Goal: Task Accomplishment & Management: Manage account settings

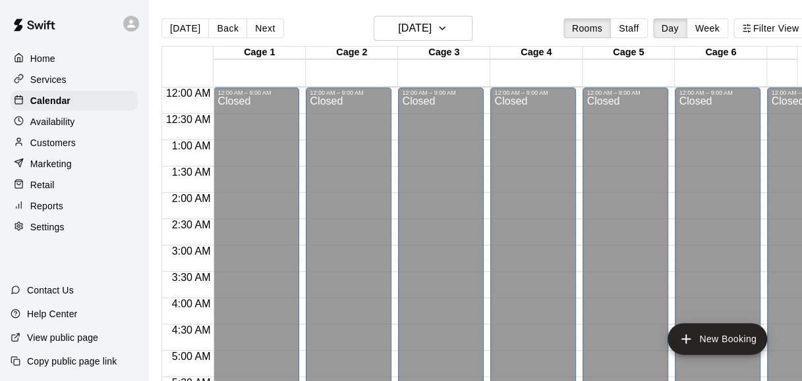
scroll to position [771, 51]
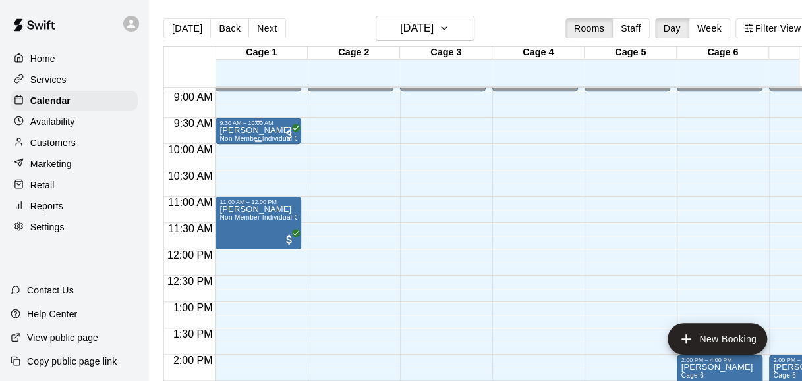
click at [227, 125] on div "9:30 AM – 10:00 AM" at bounding box center [258, 123] width 78 height 7
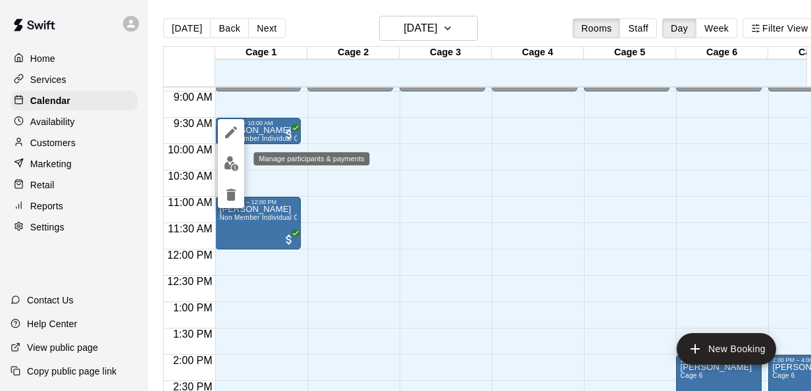
click at [236, 161] on img "edit" at bounding box center [231, 163] width 15 height 15
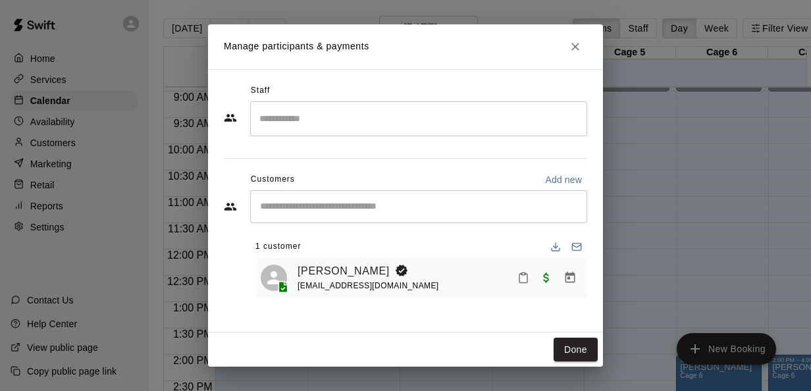
click at [622, 121] on div "Manage participants & payments Staff ​ Customers Add new ​ 1 customer Michael G…" at bounding box center [405, 195] width 811 height 391
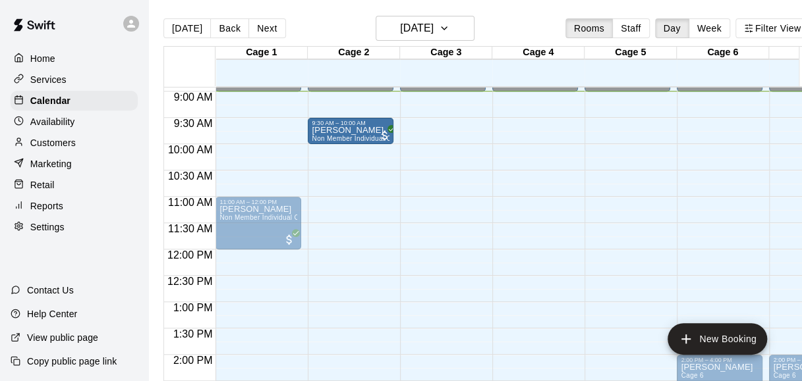
drag, startPoint x: 253, startPoint y: 126, endPoint x: 333, endPoint y: 132, distance: 79.9
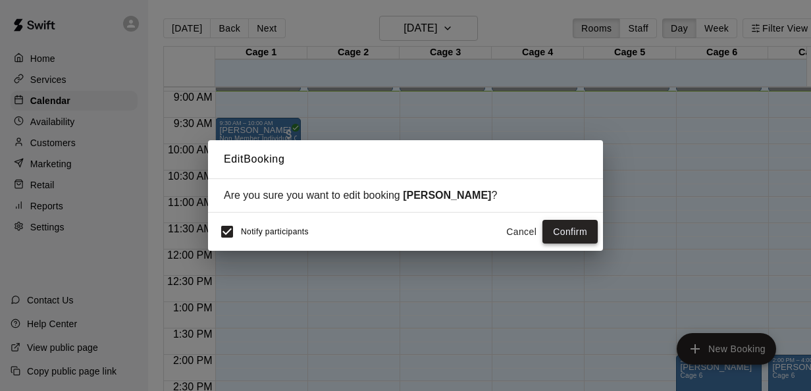
click at [555, 229] on button "Confirm" at bounding box center [570, 232] width 55 height 24
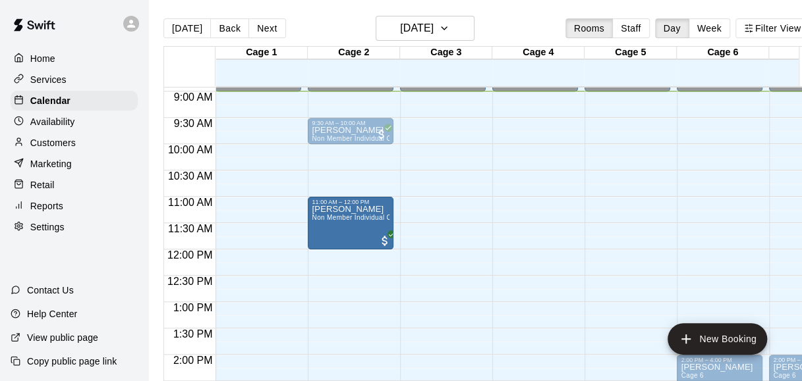
drag, startPoint x: 261, startPoint y: 226, endPoint x: 321, endPoint y: 227, distance: 59.9
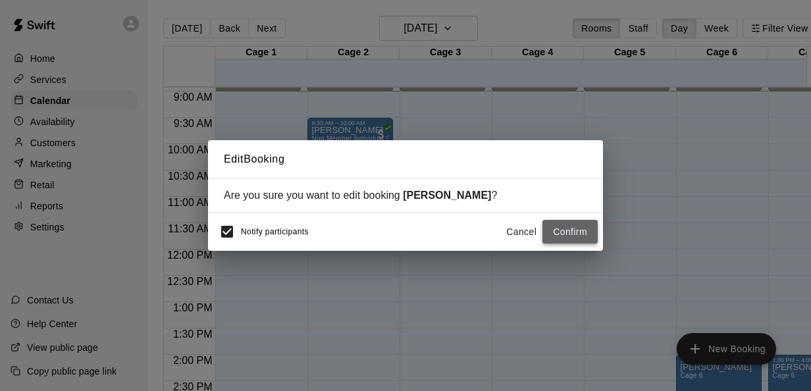
click at [561, 227] on button "Confirm" at bounding box center [570, 232] width 55 height 24
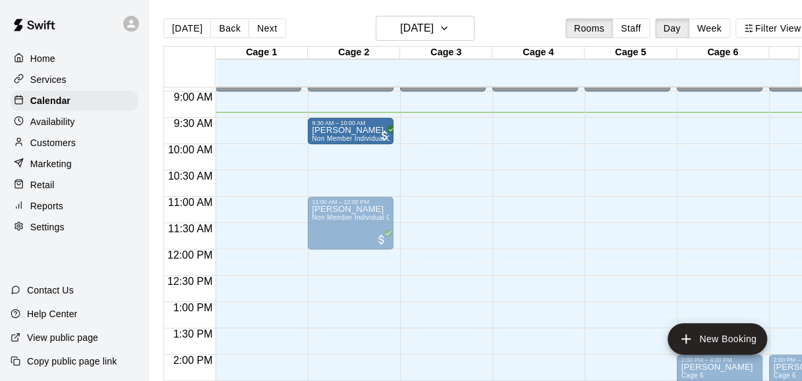
drag, startPoint x: 317, startPoint y: 120, endPoint x: 578, endPoint y: 120, distance: 261.5
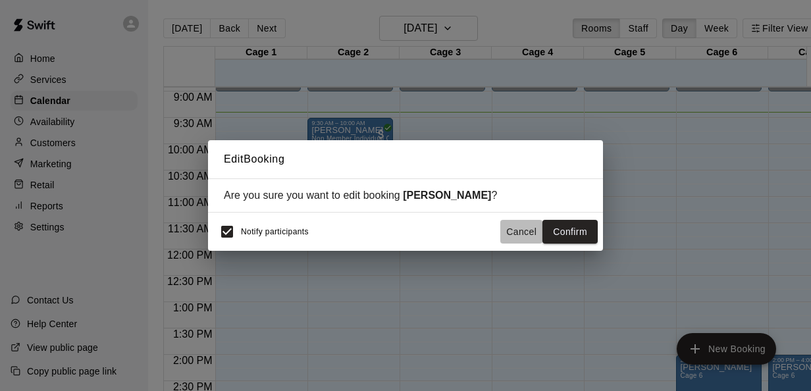
click at [522, 238] on button "Cancel" at bounding box center [522, 232] width 42 height 24
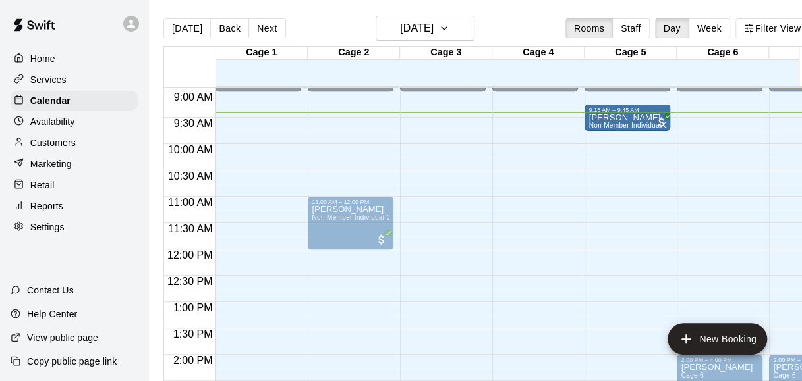
drag, startPoint x: 345, startPoint y: 126, endPoint x: 584, endPoint y: 122, distance: 239.1
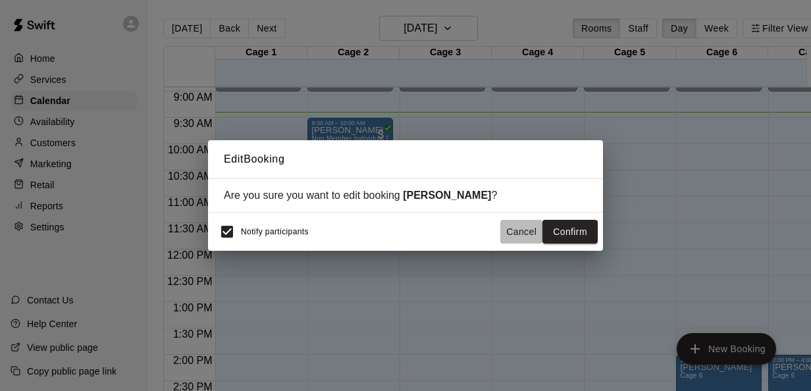
click at [514, 237] on button "Cancel" at bounding box center [522, 232] width 42 height 24
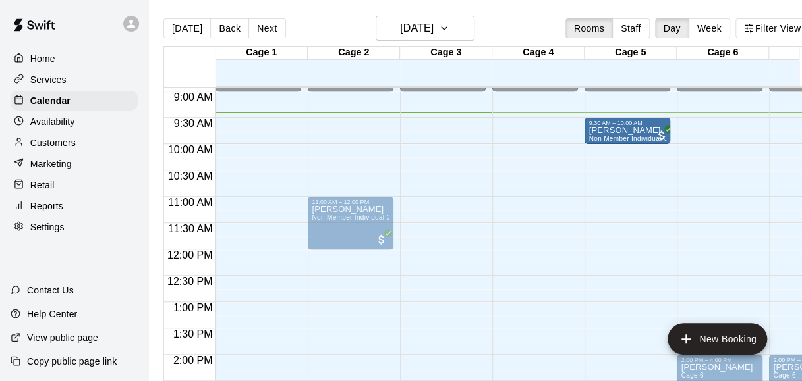
drag, startPoint x: 327, startPoint y: 128, endPoint x: 608, endPoint y: 128, distance: 280.6
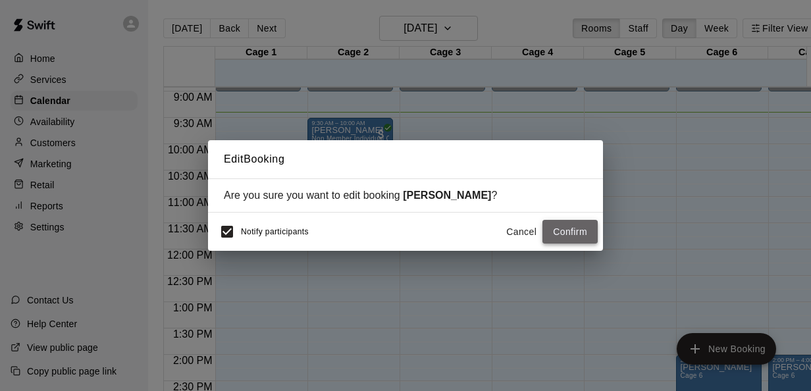
click at [570, 230] on button "Confirm" at bounding box center [570, 232] width 55 height 24
